Goal: Find specific page/section: Find specific page/section

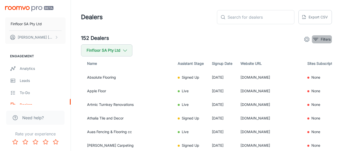
click at [312, 37] on icon "filter" at bounding box center [315, 39] width 6 height 6
click at [324, 38] on p "Filters" at bounding box center [325, 40] width 10 height 6
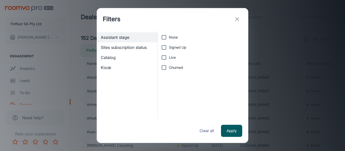
click at [170, 58] on span "Live" at bounding box center [172, 58] width 7 height 6
click at [169, 58] on input "Live" at bounding box center [164, 58] width 10 height 10
checkbox input "true"
drag, startPoint x: 222, startPoint y: 123, endPoint x: 231, endPoint y: 130, distance: 11.3
click at [231, 130] on div "Apply Clear all" at bounding box center [173, 131] width 152 height 24
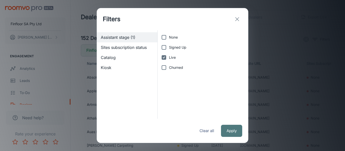
click at [231, 130] on button "Apply" at bounding box center [231, 131] width 21 height 12
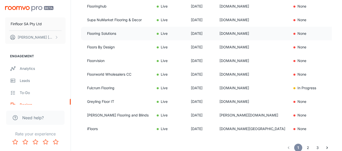
scroll to position [405, 0]
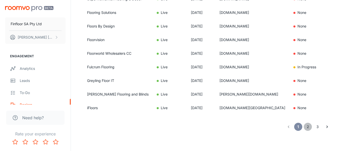
click at [308, 126] on button "2" at bounding box center [307, 127] width 8 height 8
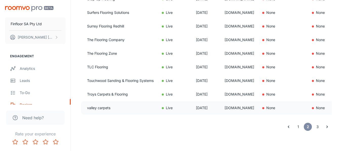
drag, startPoint x: 227, startPoint y: 106, endPoint x: 262, endPoint y: 107, distance: 34.9
click at [258, 107] on td "valley-carpets.co.uk" at bounding box center [239, 108] width 38 height 14
copy td "valley-carpets.co.uk"
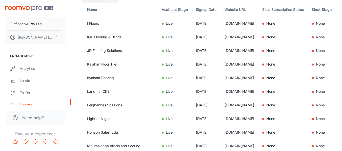
scroll to position [0, 0]
